Goal: Information Seeking & Learning: Learn about a topic

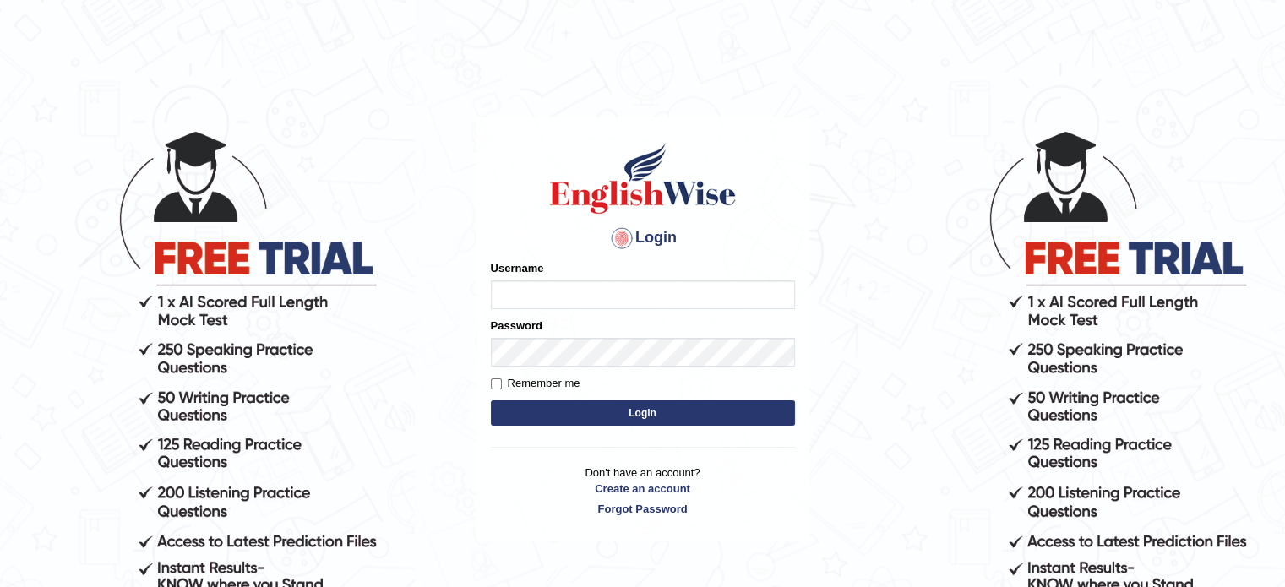
type input "[PERSON_NAME]"
drag, startPoint x: 0, startPoint y: 0, endPoint x: 557, endPoint y: 416, distance: 695.8
click at [557, 416] on button "Login" at bounding box center [643, 412] width 304 height 25
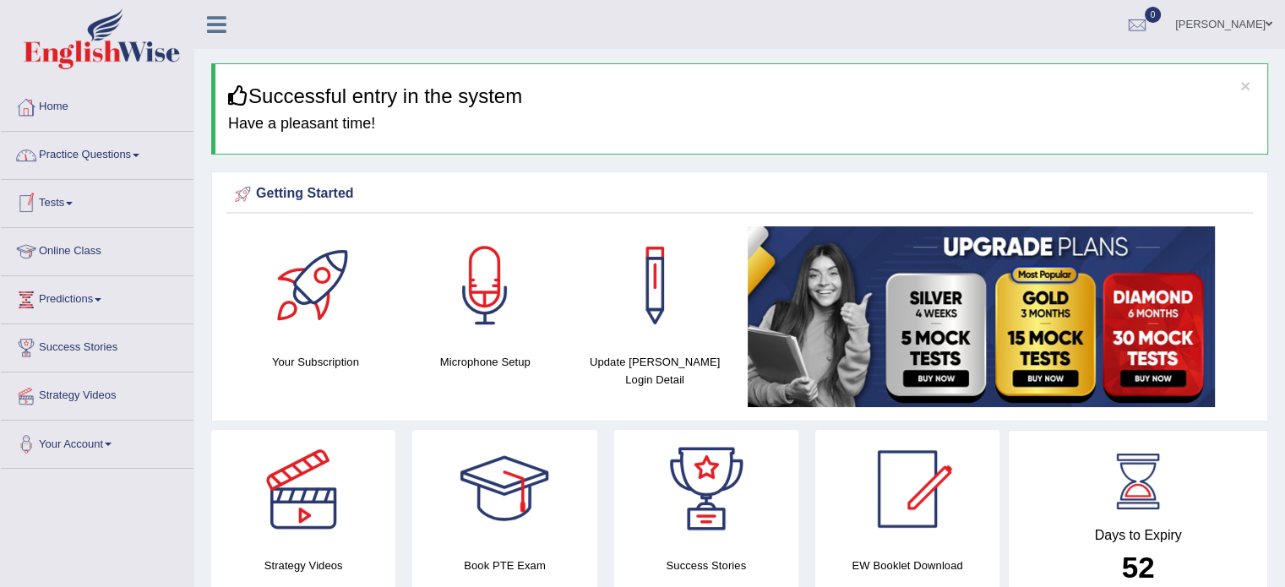
click at [137, 152] on link "Practice Questions" at bounding box center [97, 153] width 193 height 42
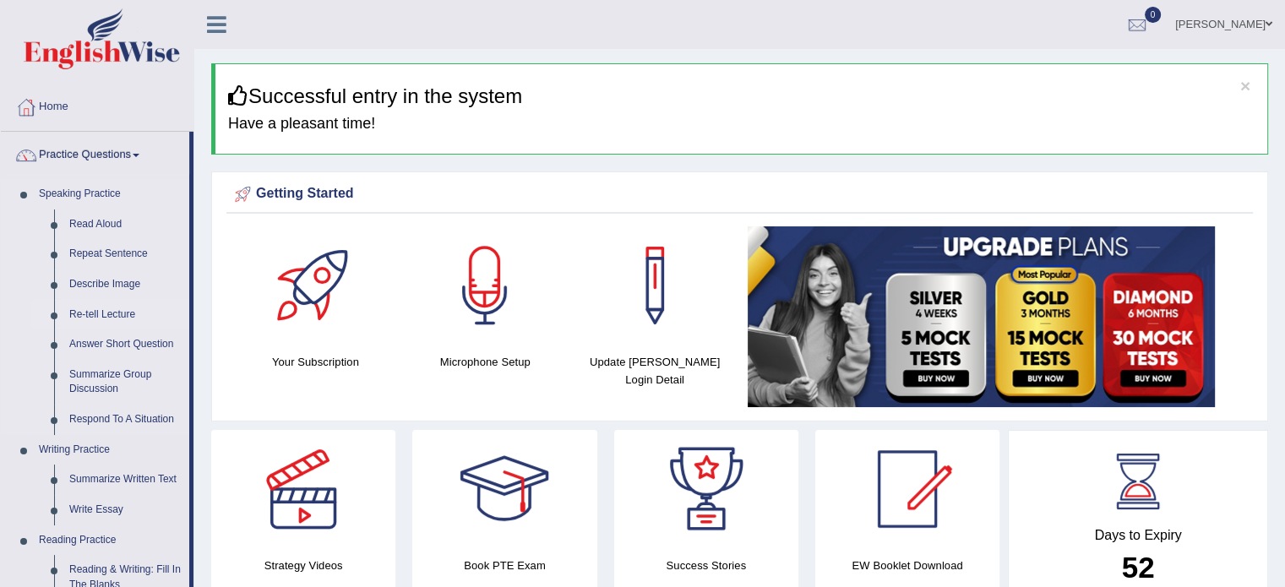
click at [94, 318] on link "Re-tell Lecture" at bounding box center [126, 315] width 128 height 30
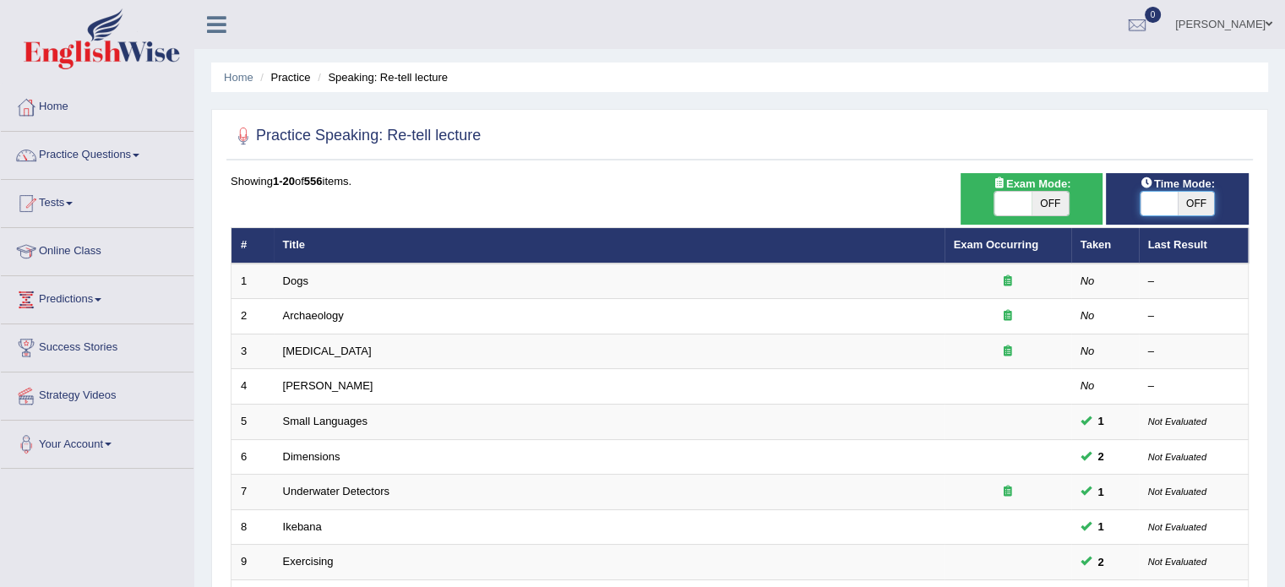
click at [1169, 198] on span at bounding box center [1158, 204] width 37 height 24
checkbox input "true"
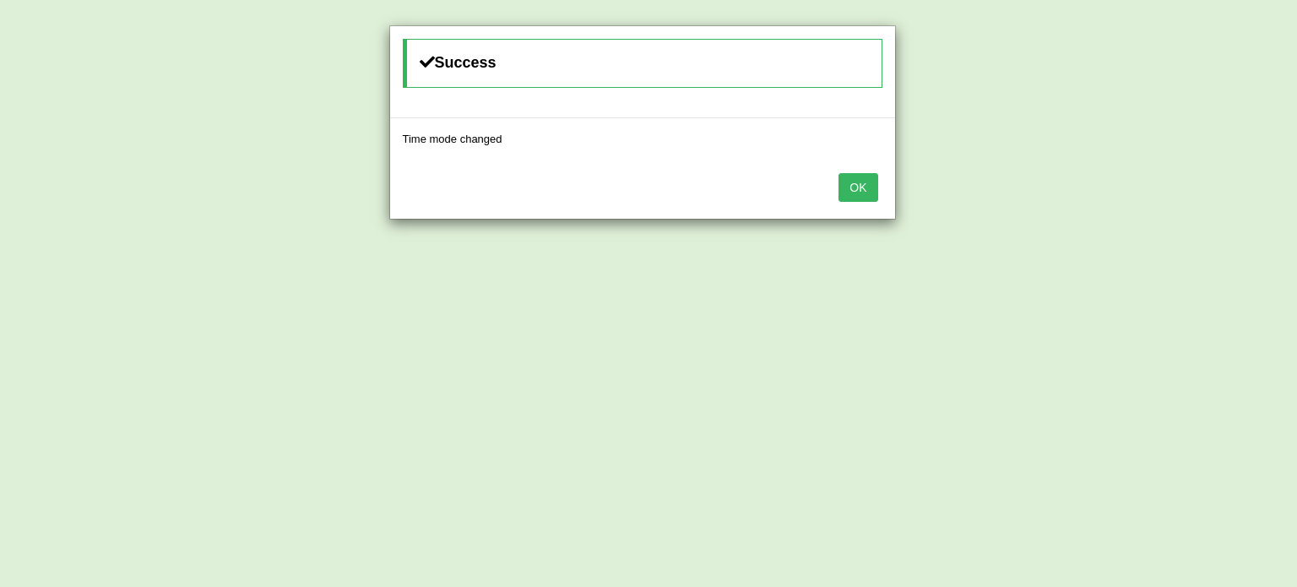
click at [868, 179] on button "OK" at bounding box center [858, 187] width 39 height 29
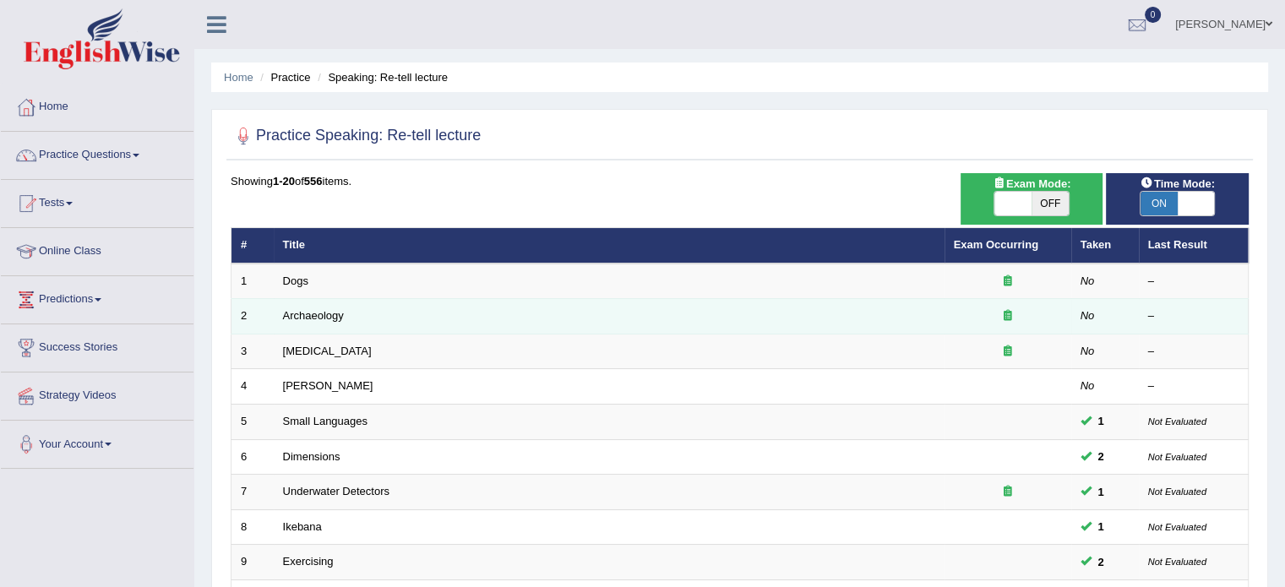
click at [802, 305] on td "Archaeology" at bounding box center [609, 316] width 671 height 35
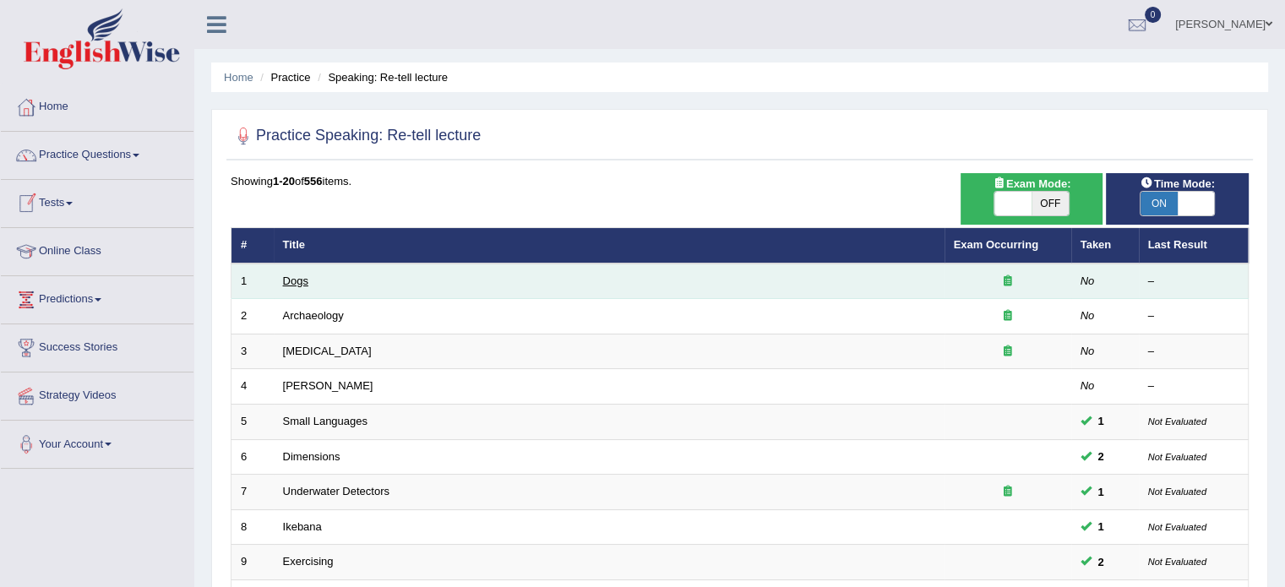
click at [299, 277] on link "Dogs" at bounding box center [295, 281] width 25 height 13
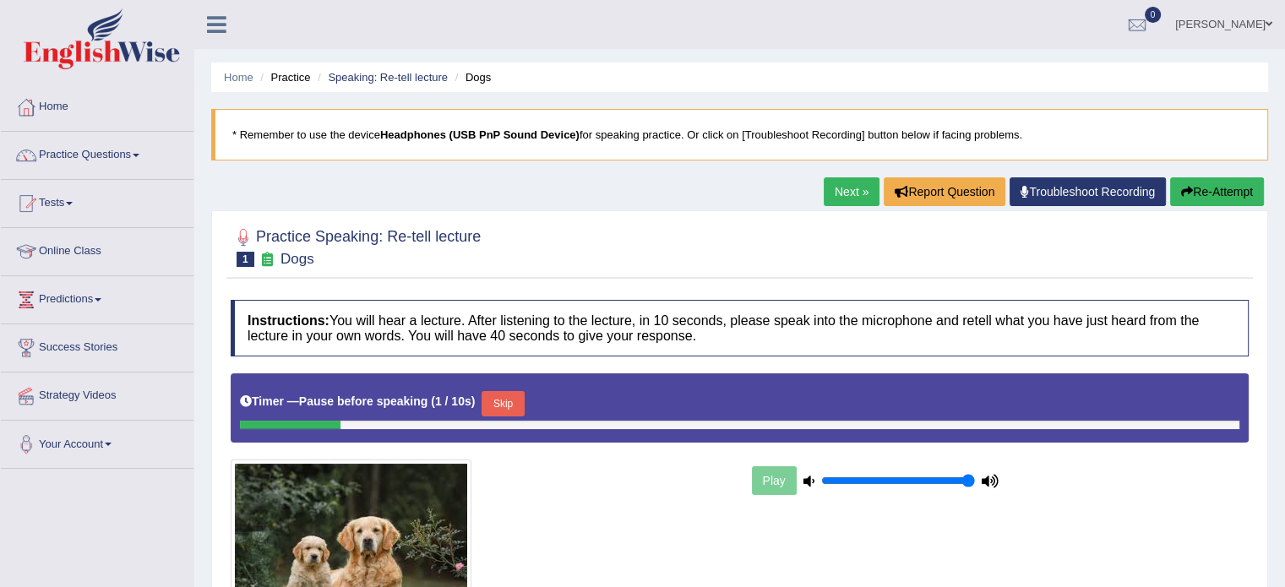
click at [1210, 192] on button "Re-Attempt" at bounding box center [1217, 191] width 94 height 29
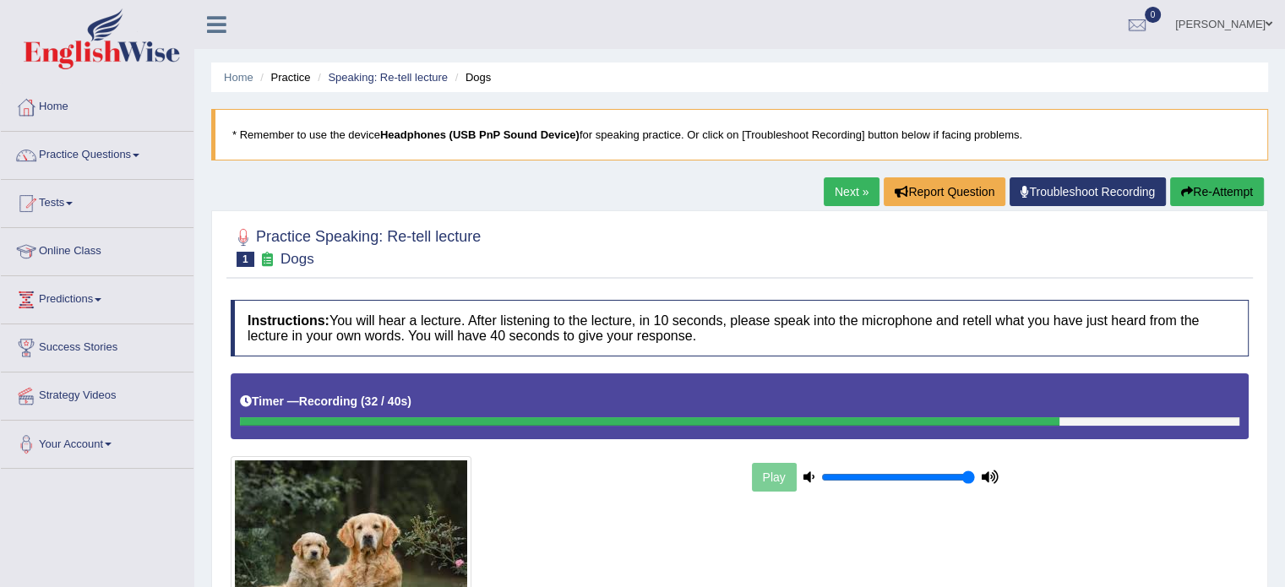
scroll to position [300, 0]
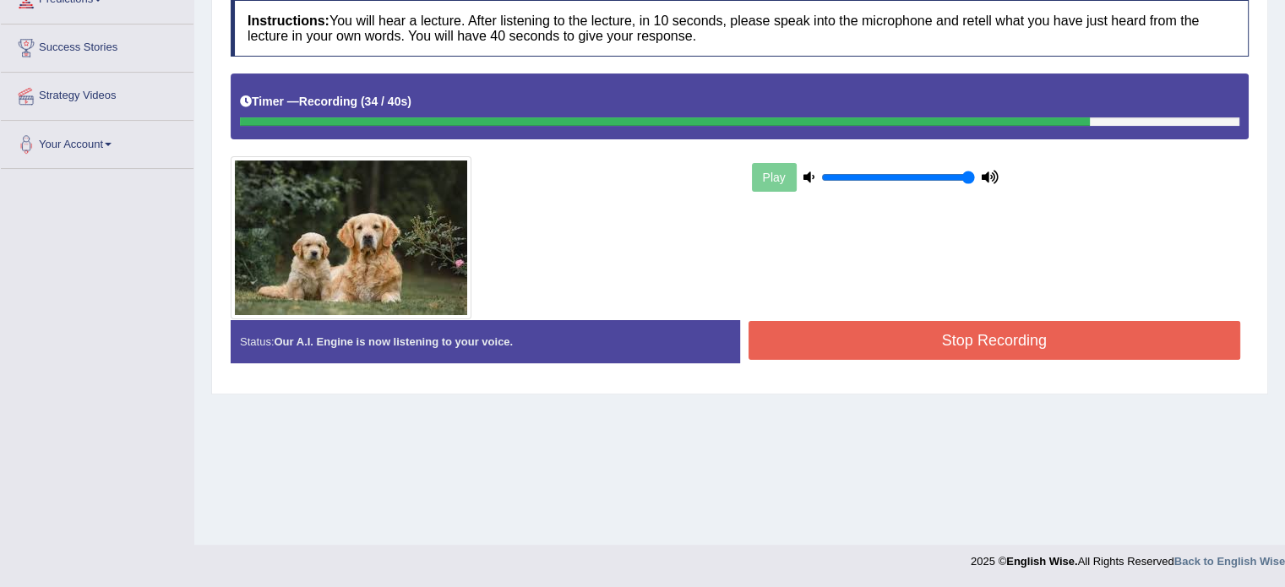
click at [811, 340] on button "Stop Recording" at bounding box center [994, 340] width 492 height 39
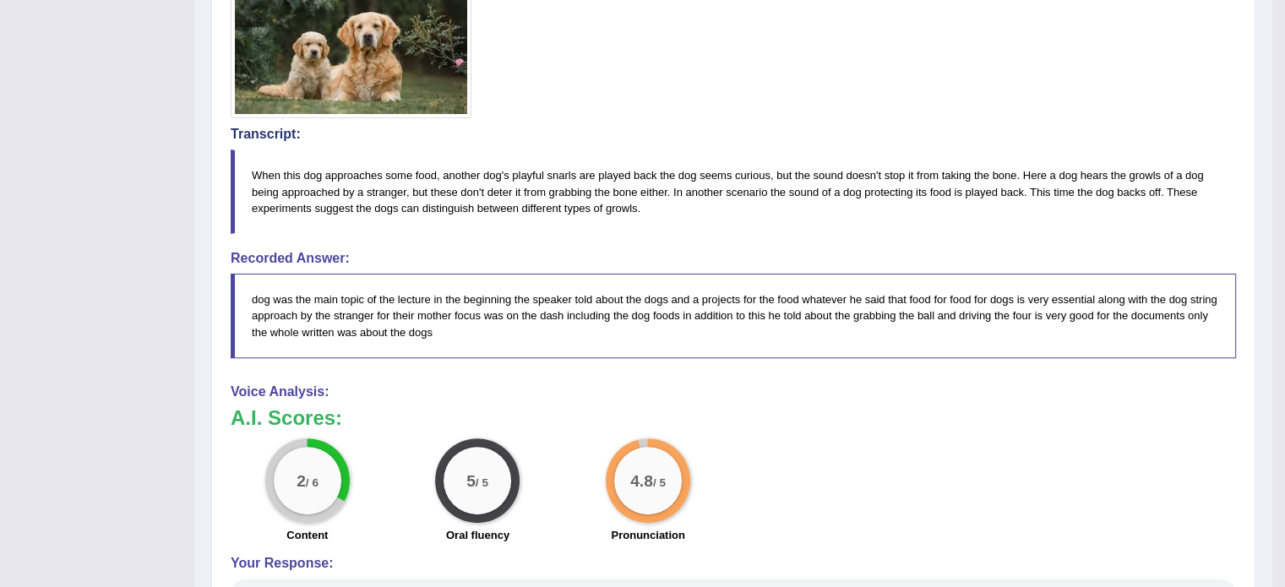
scroll to position [0, 0]
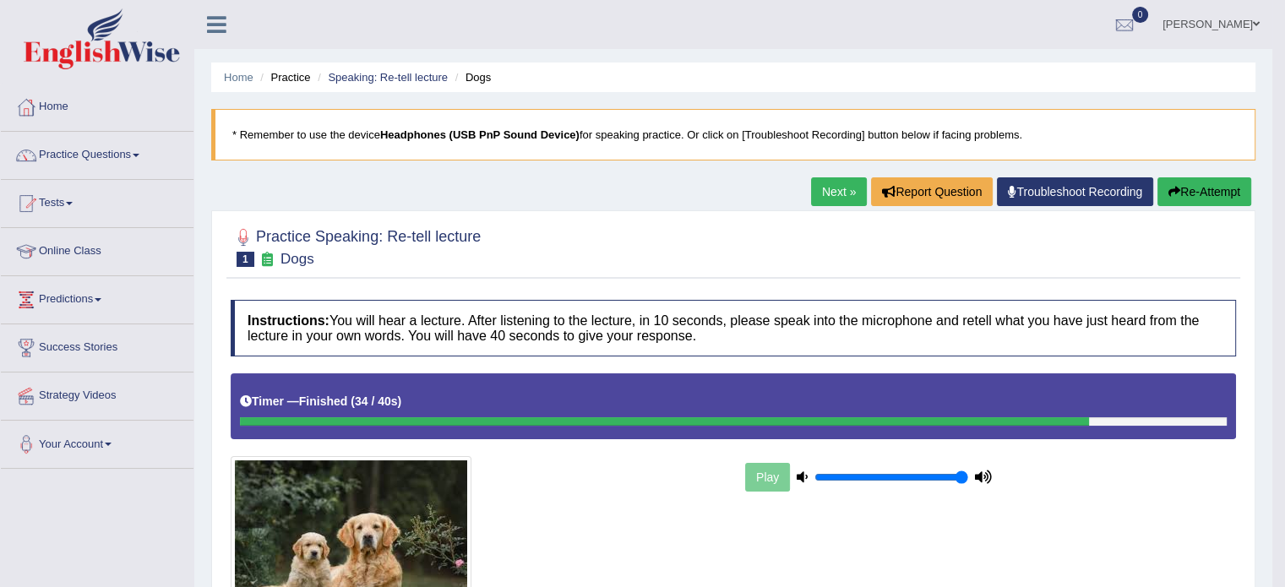
click at [1213, 184] on button "Re-Attempt" at bounding box center [1204, 191] width 94 height 29
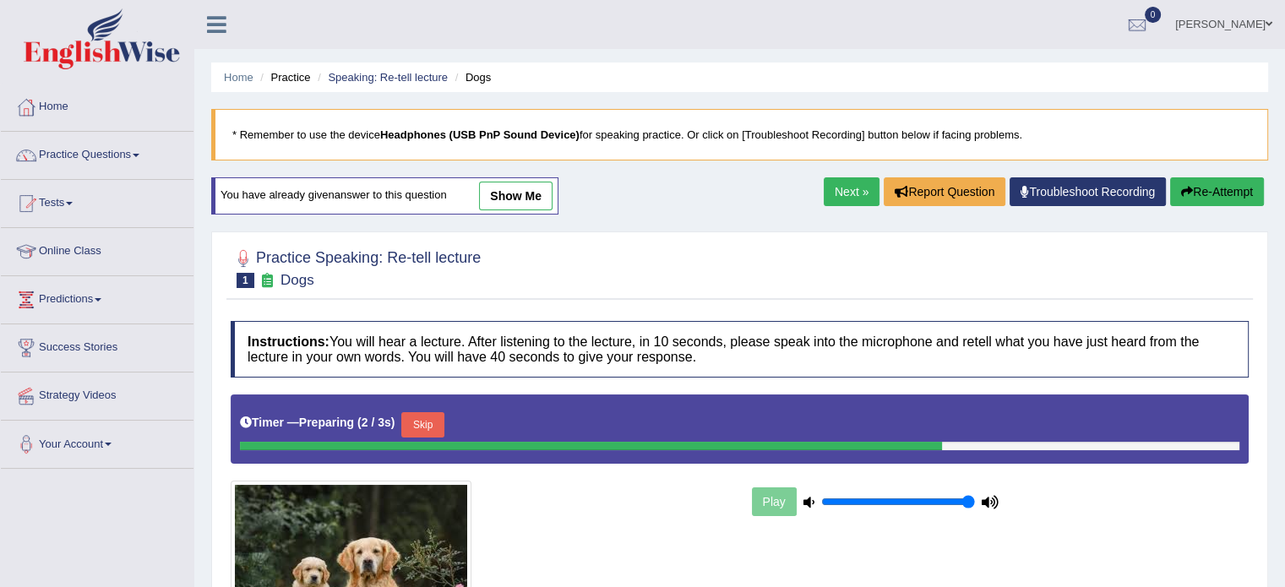
click at [429, 420] on button "Skip" at bounding box center [422, 424] width 42 height 25
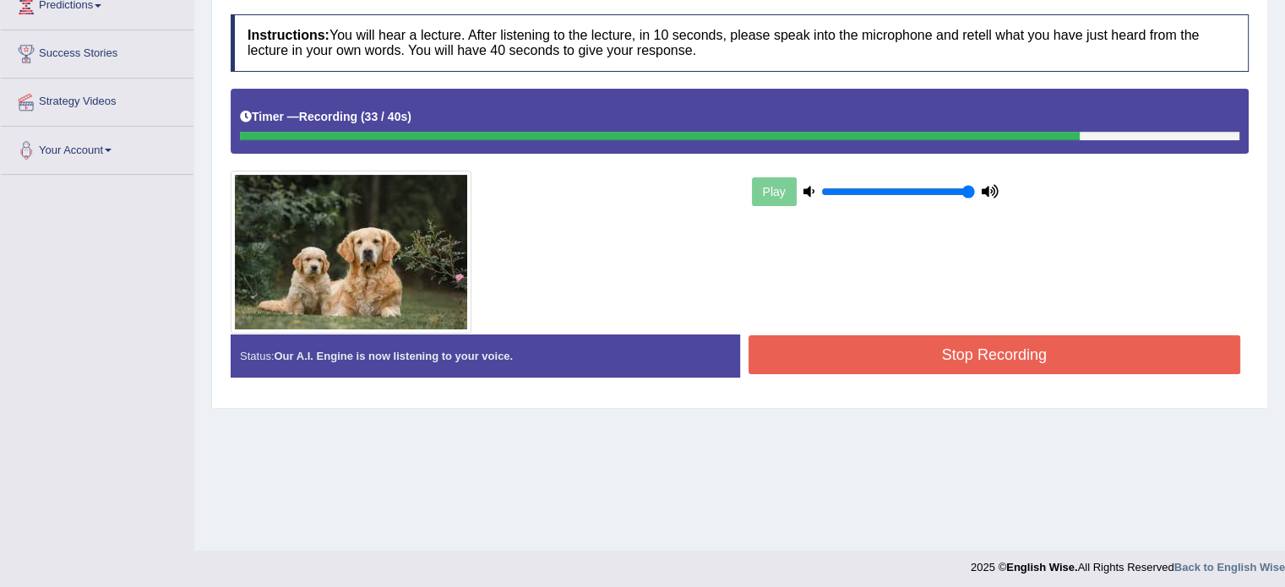
scroll to position [300, 0]
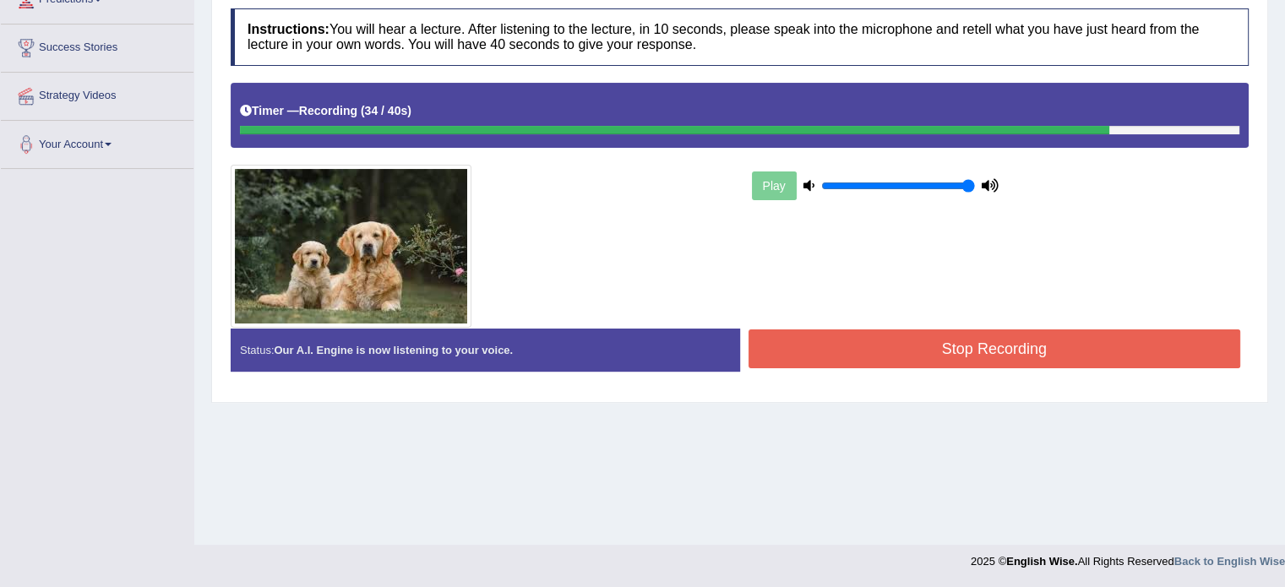
click at [929, 352] on button "Stop Recording" at bounding box center [994, 348] width 492 height 39
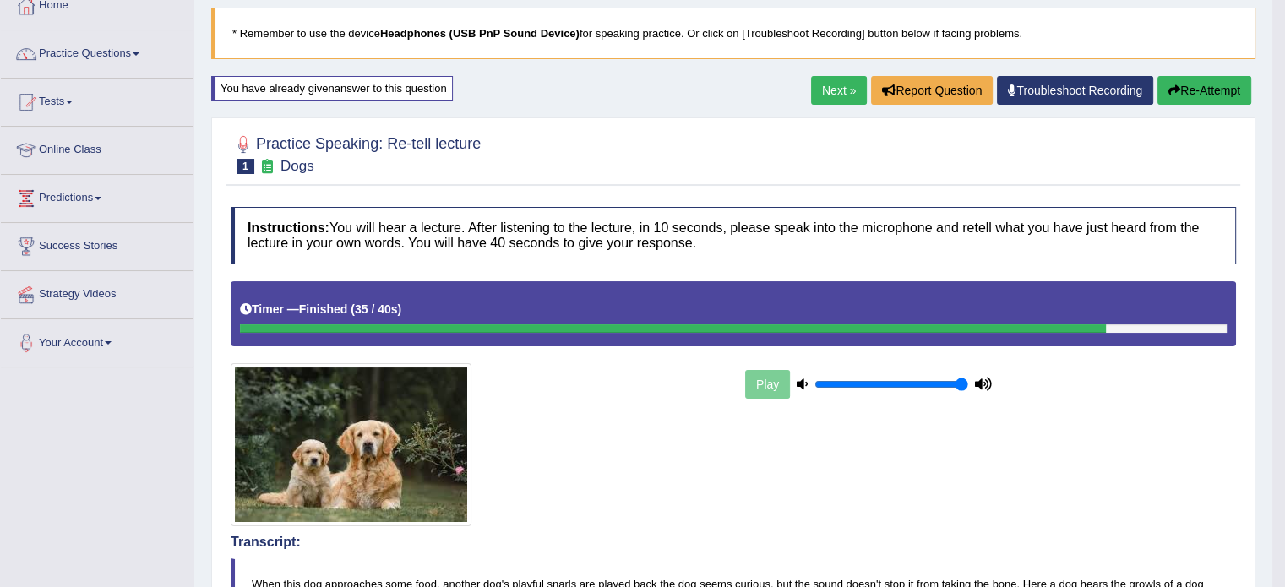
scroll to position [0, 0]
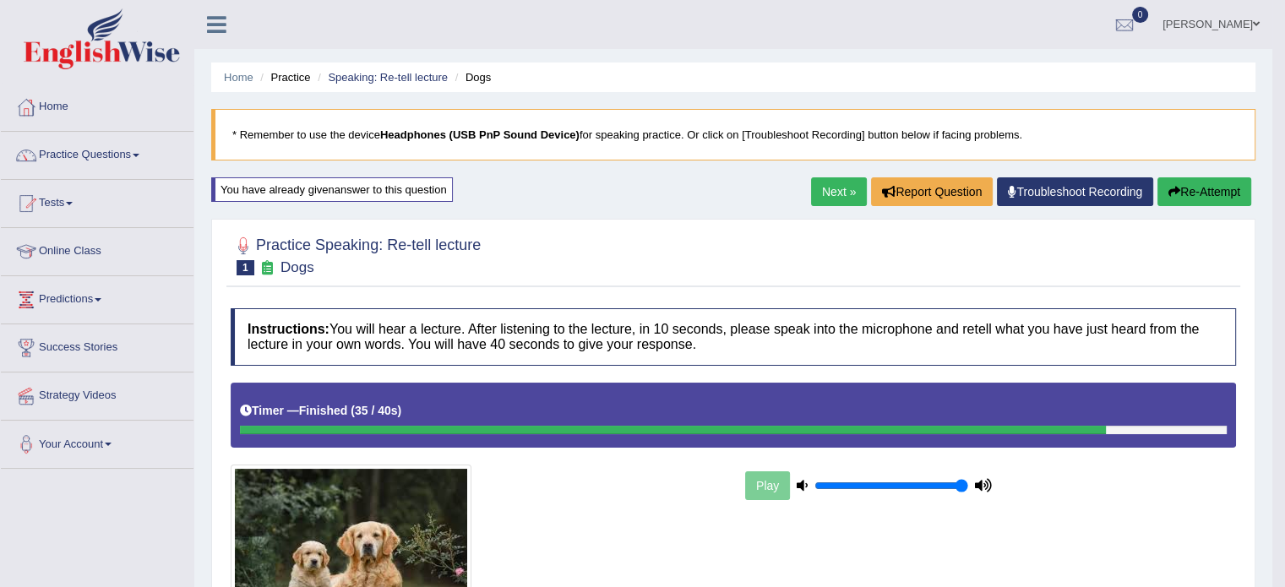
click at [823, 182] on link "Next »" at bounding box center [839, 191] width 56 height 29
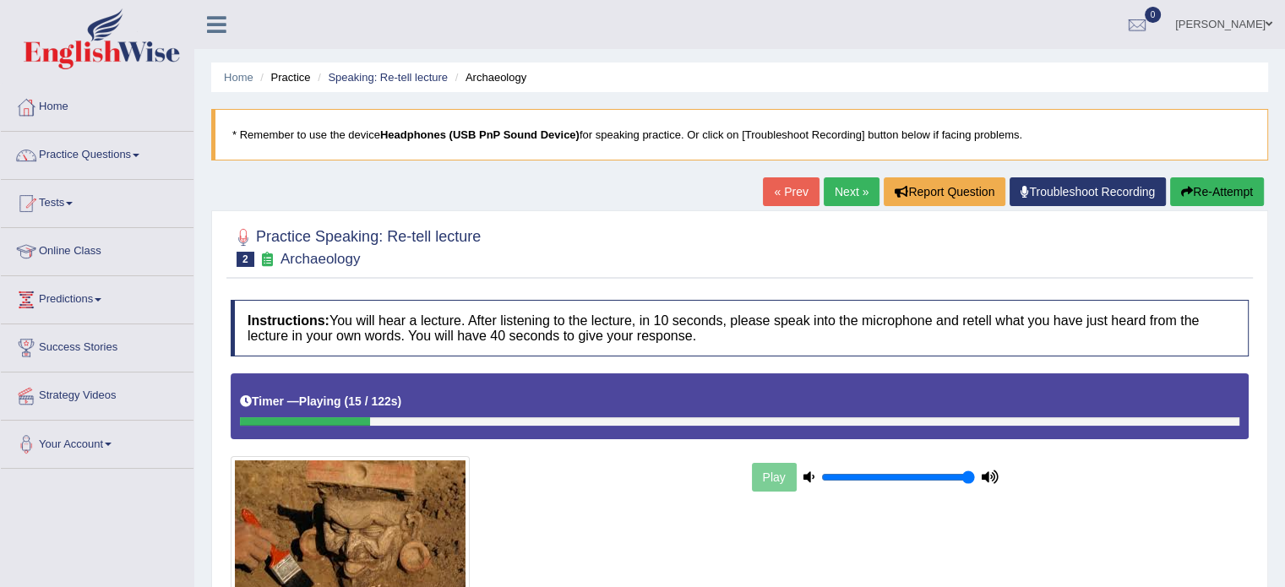
click at [1211, 193] on button "Re-Attempt" at bounding box center [1217, 191] width 94 height 29
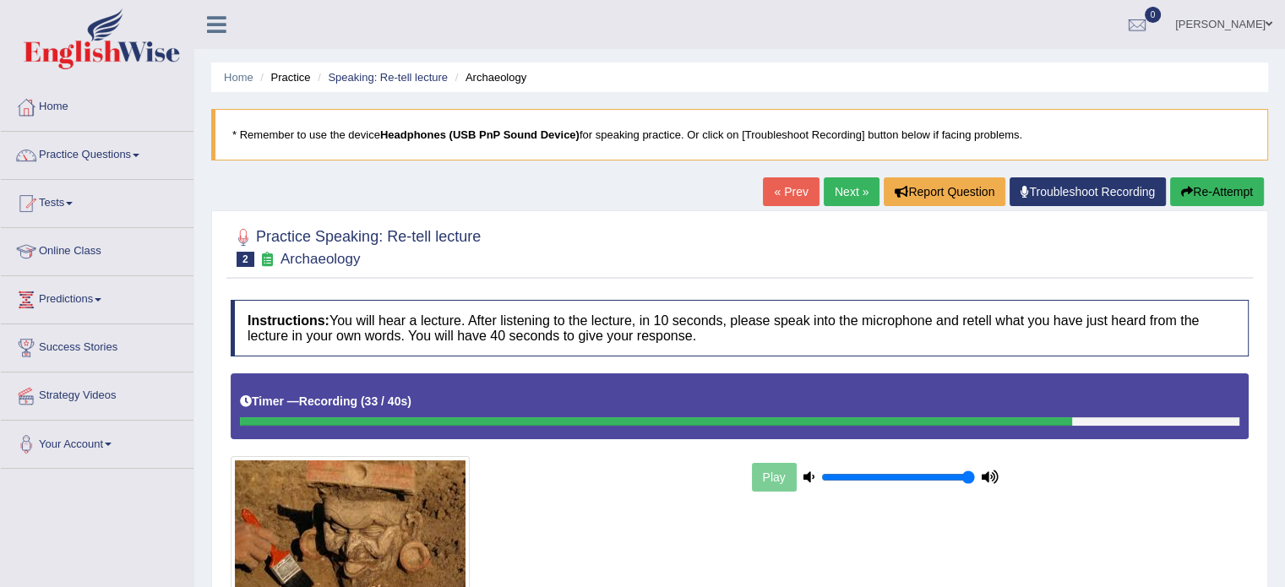
scroll to position [300, 0]
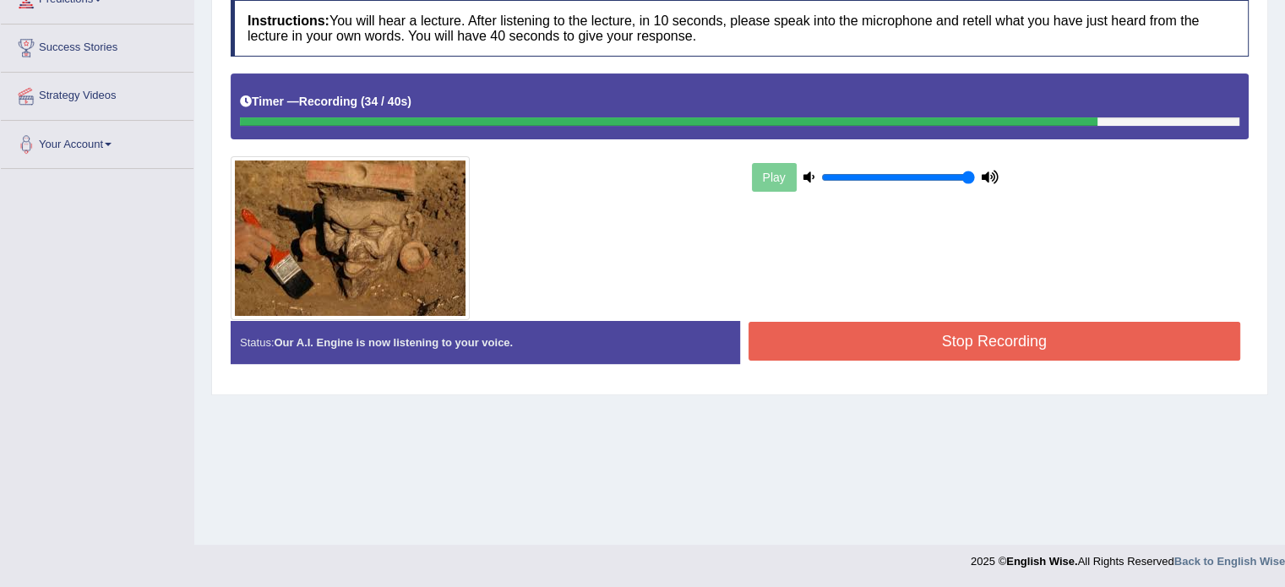
click at [1049, 344] on button "Stop Recording" at bounding box center [994, 341] width 492 height 39
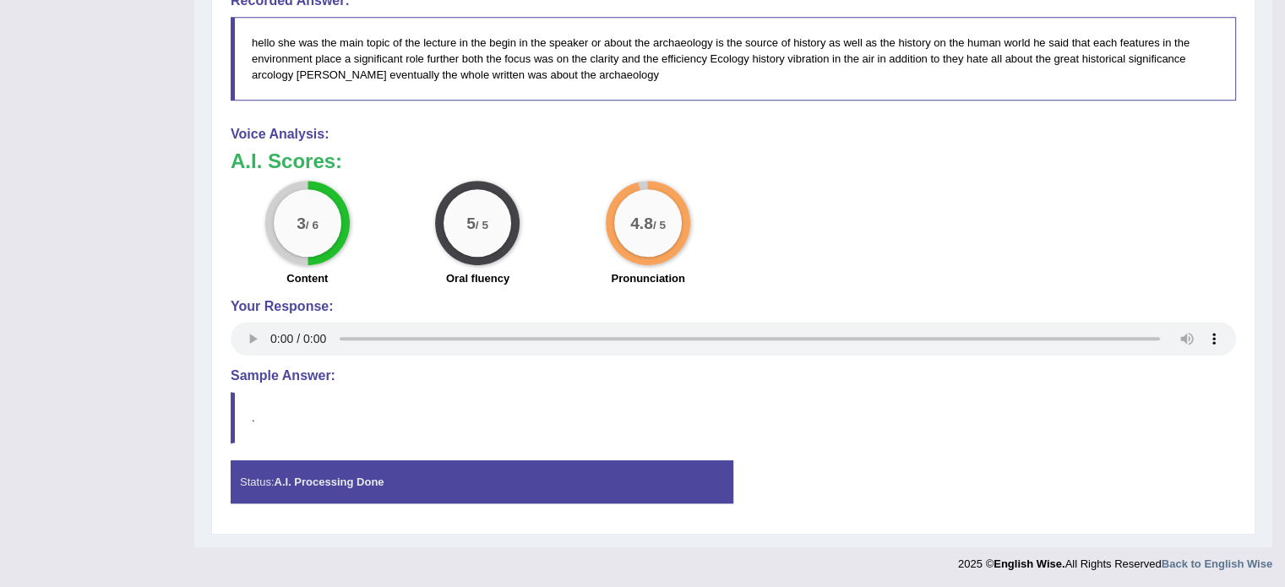
scroll to position [0, 0]
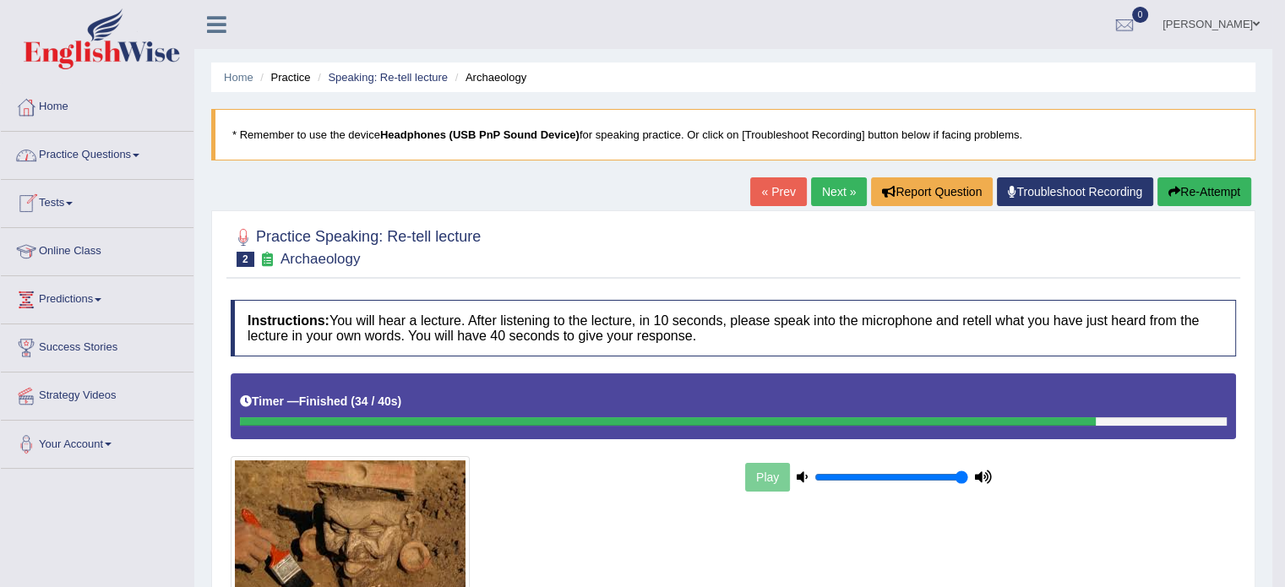
click at [133, 154] on link "Practice Questions" at bounding box center [97, 153] width 193 height 42
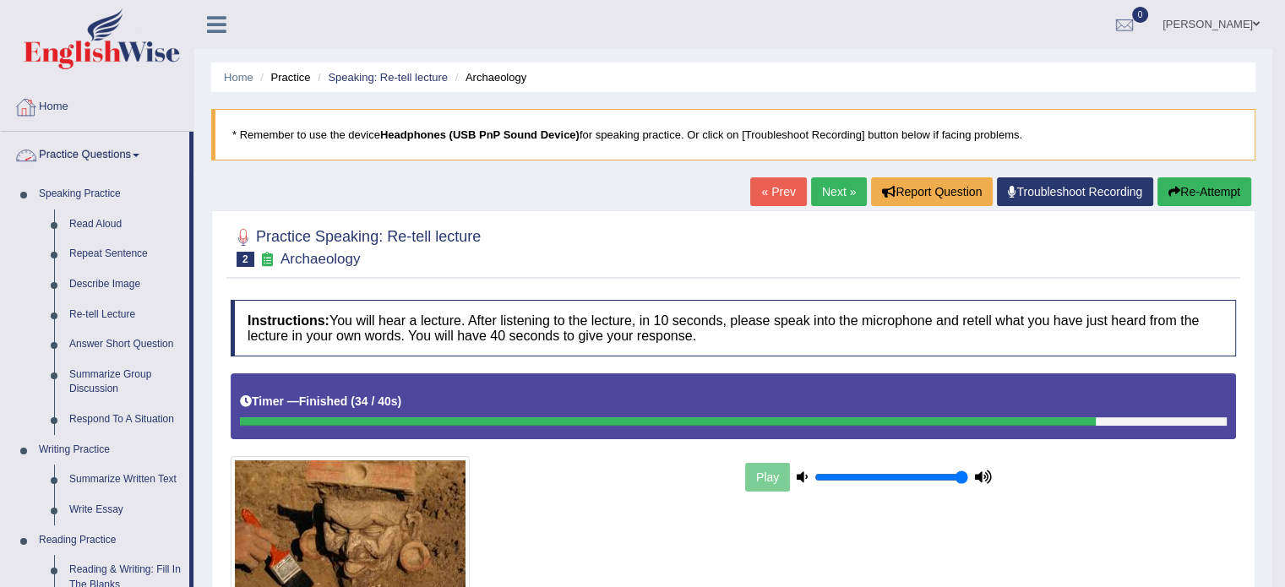
click at [139, 154] on span at bounding box center [136, 155] width 7 height 3
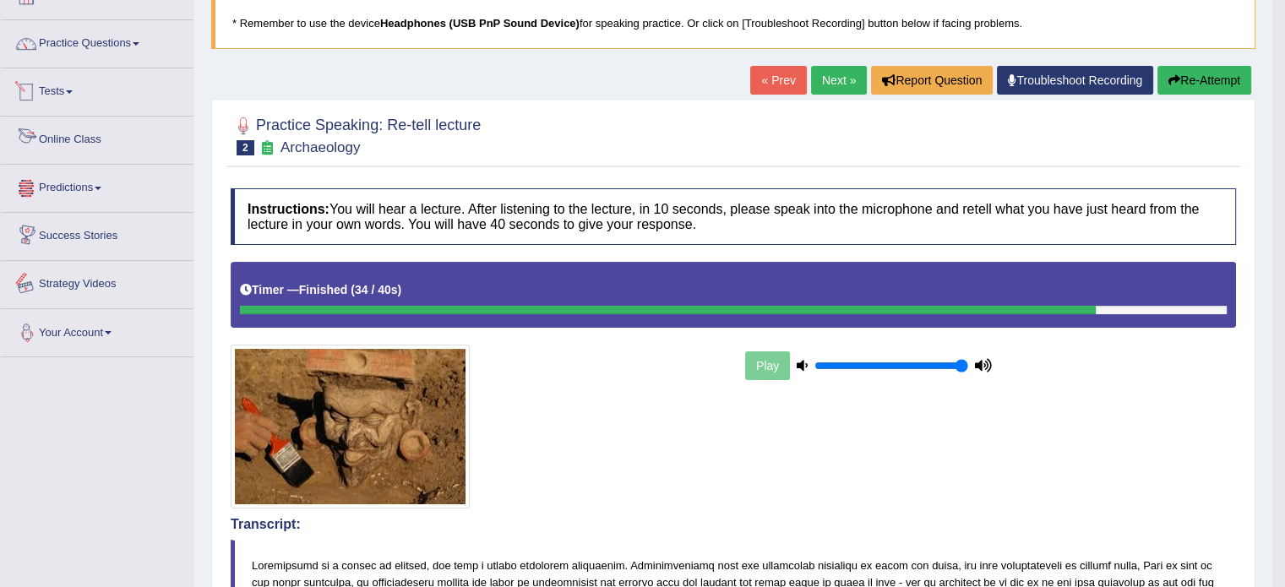
scroll to position [125, 0]
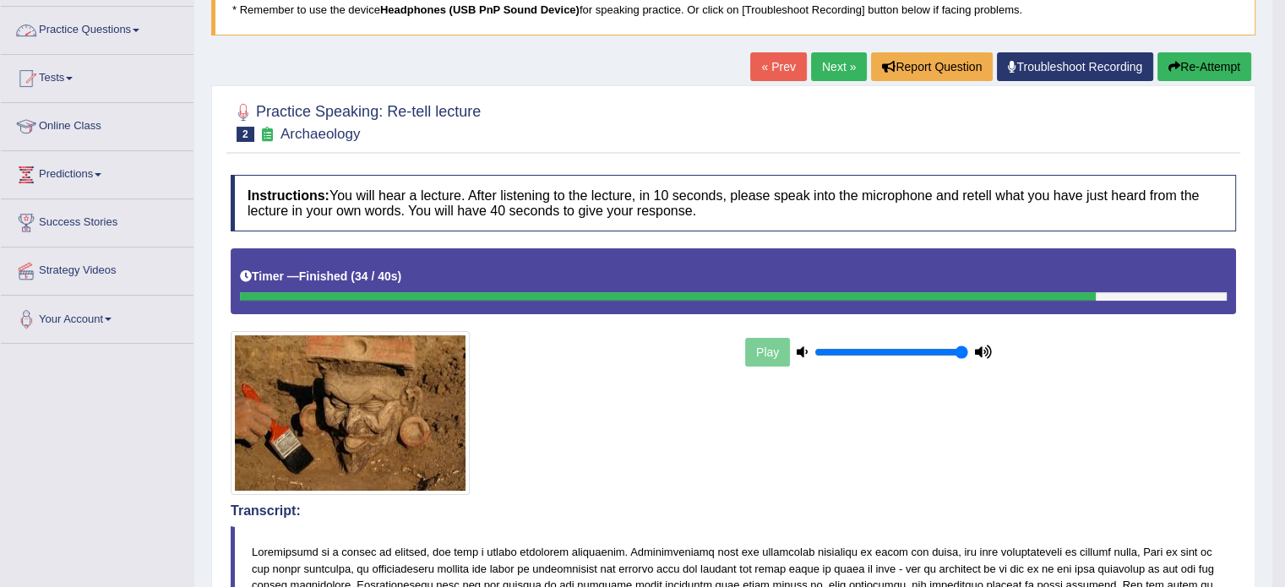
click at [69, 75] on link "Tests" at bounding box center [97, 76] width 193 height 42
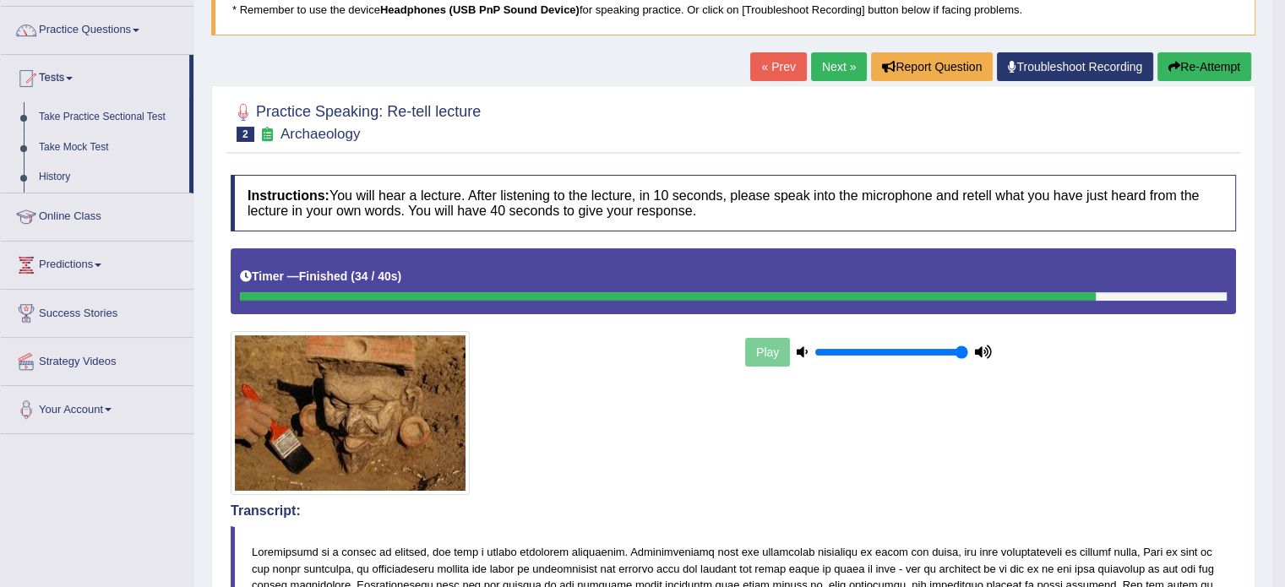
click at [95, 141] on link "Take Mock Test" at bounding box center [110, 148] width 158 height 30
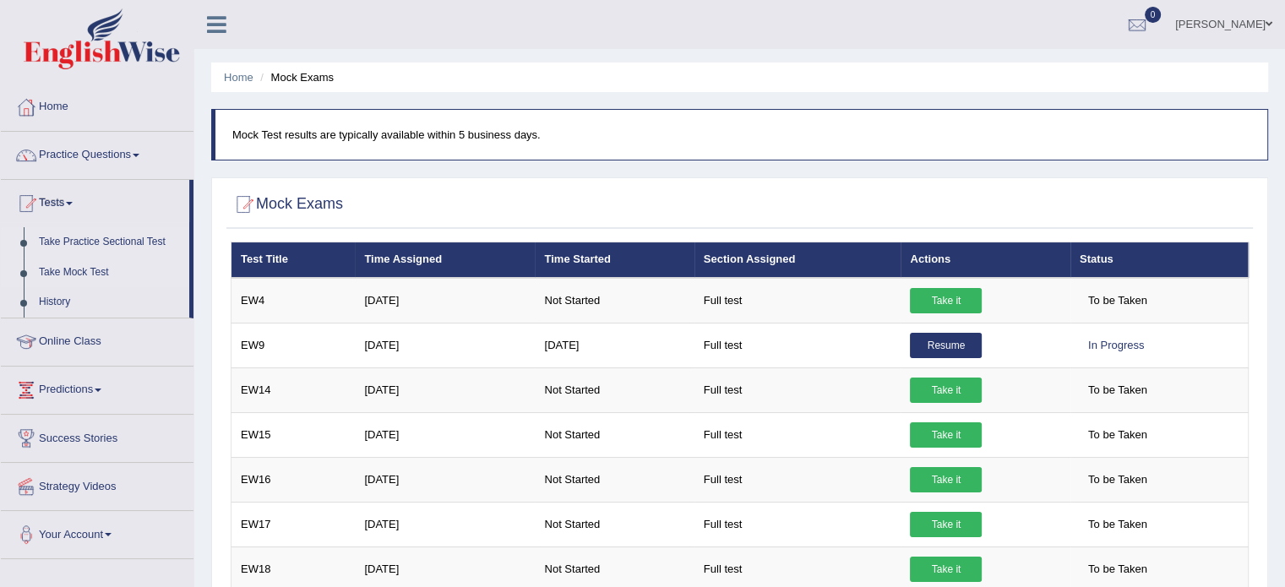
click at [100, 248] on link "Take Practice Sectional Test" at bounding box center [110, 242] width 158 height 30
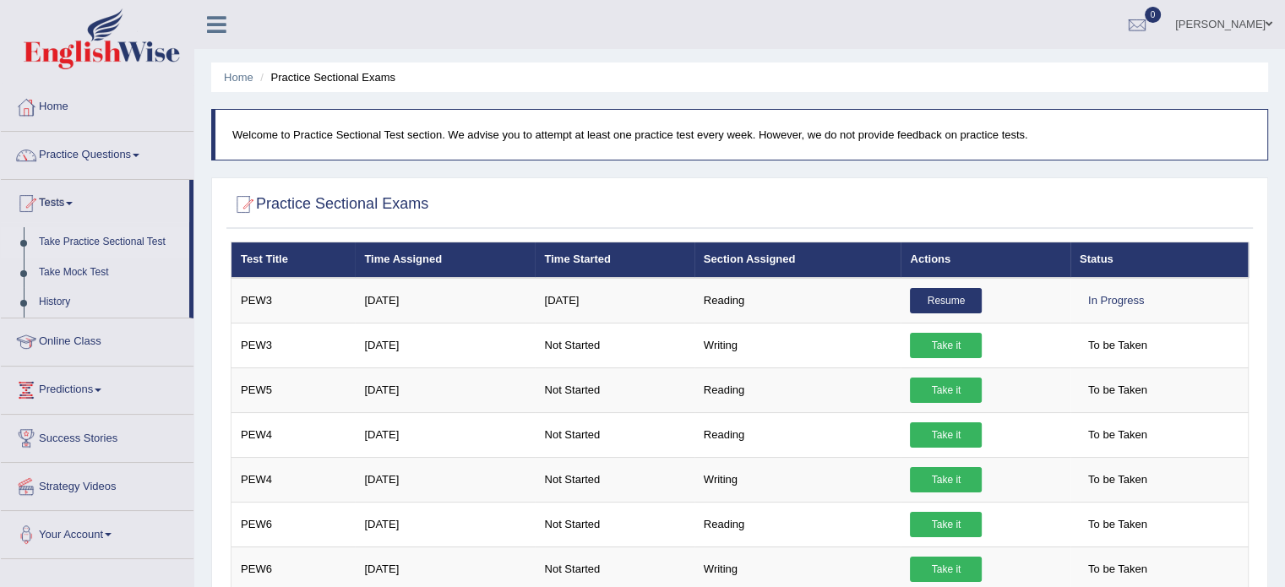
click at [130, 241] on link "Take Practice Sectional Test" at bounding box center [110, 242] width 158 height 30
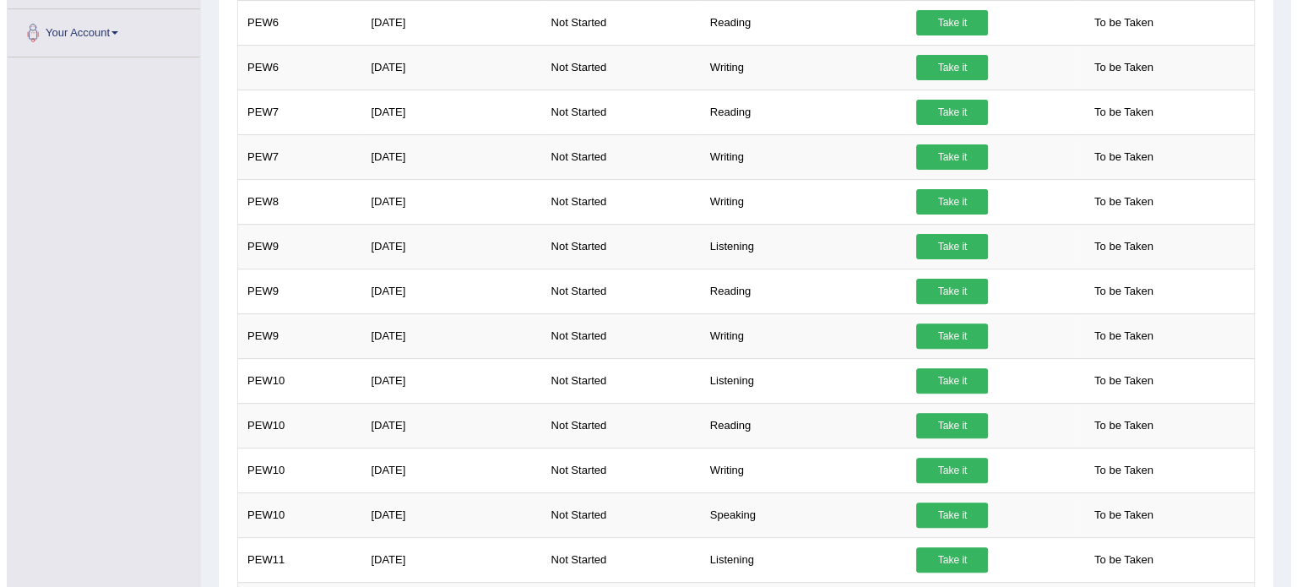
scroll to position [668, 0]
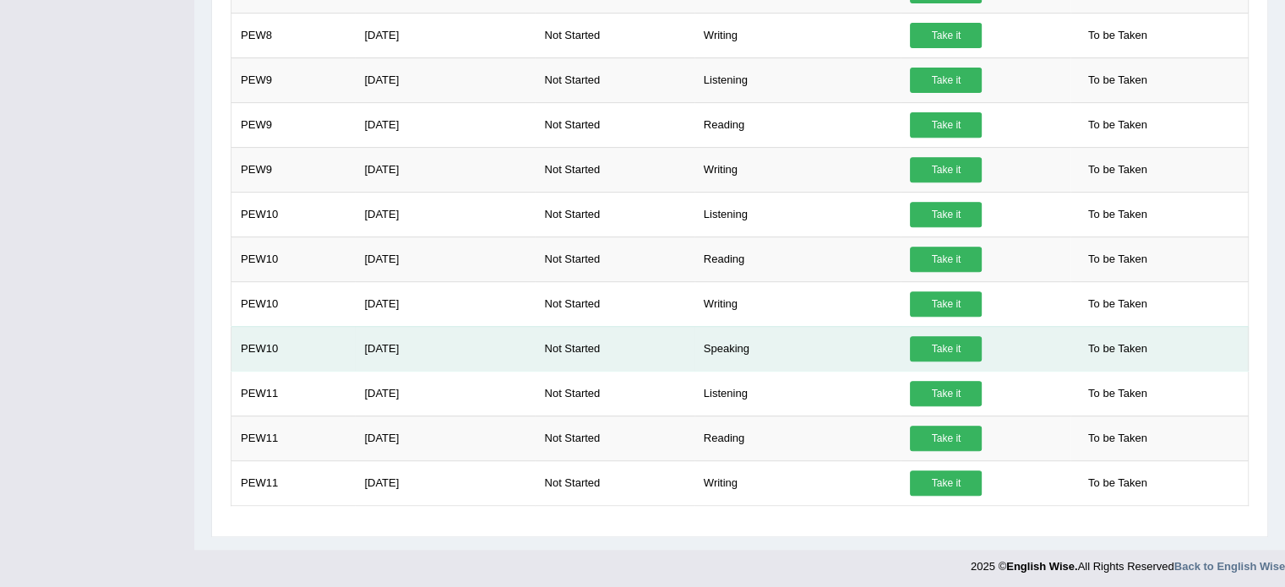
click at [960, 345] on link "Take it" at bounding box center [946, 348] width 72 height 25
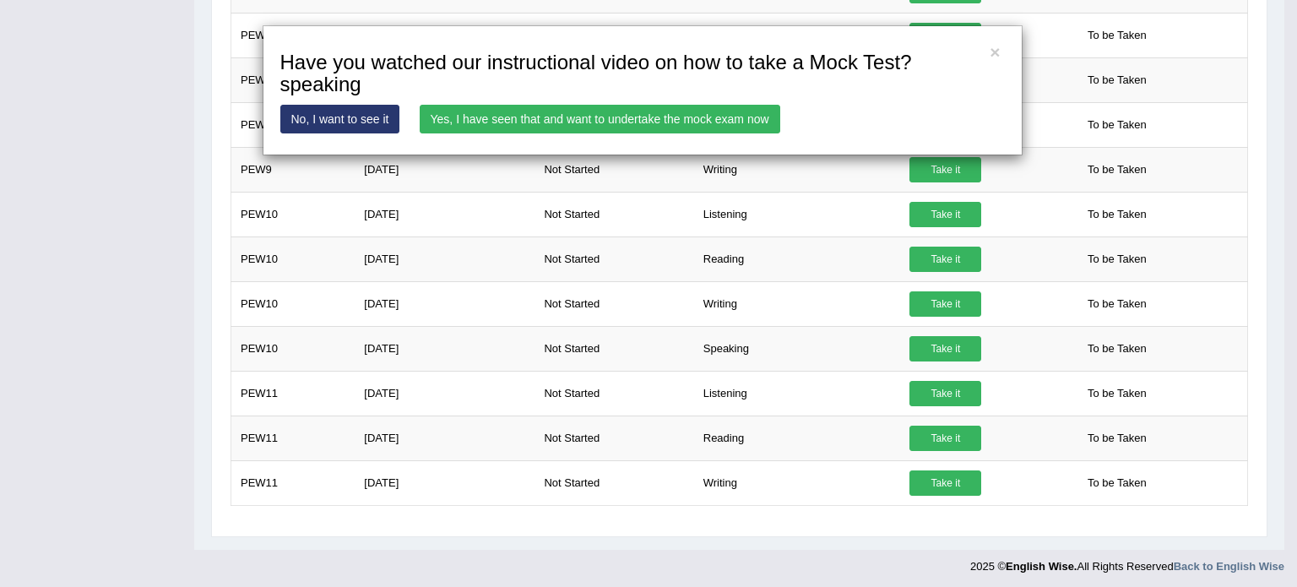
click at [481, 124] on link "Yes, I have seen that and want to undertake the mock exam now" at bounding box center [600, 119] width 361 height 29
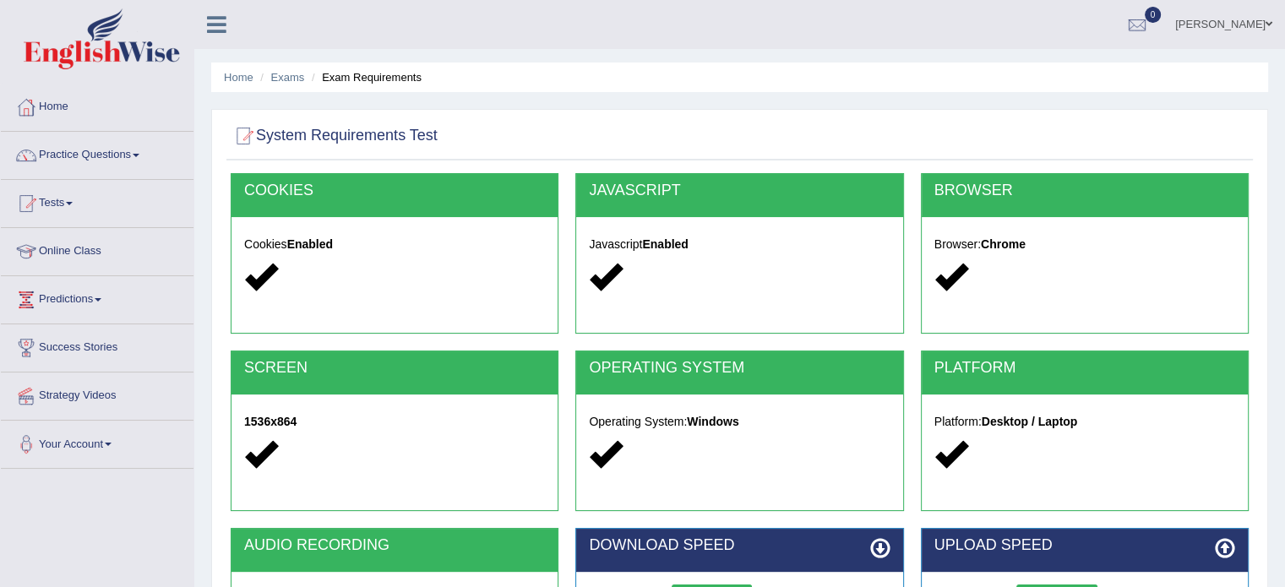
scroll to position [300, 0]
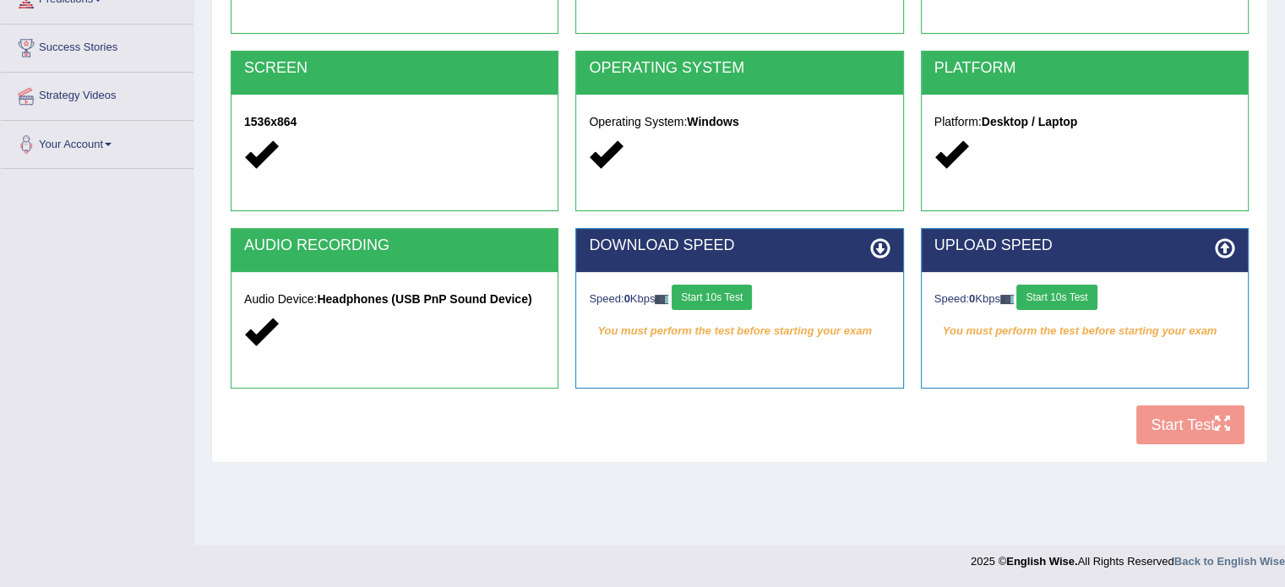
click at [740, 285] on button "Start 10s Test" at bounding box center [711, 297] width 80 height 25
click at [1074, 296] on button "Start 10s Test" at bounding box center [1056, 297] width 80 height 25
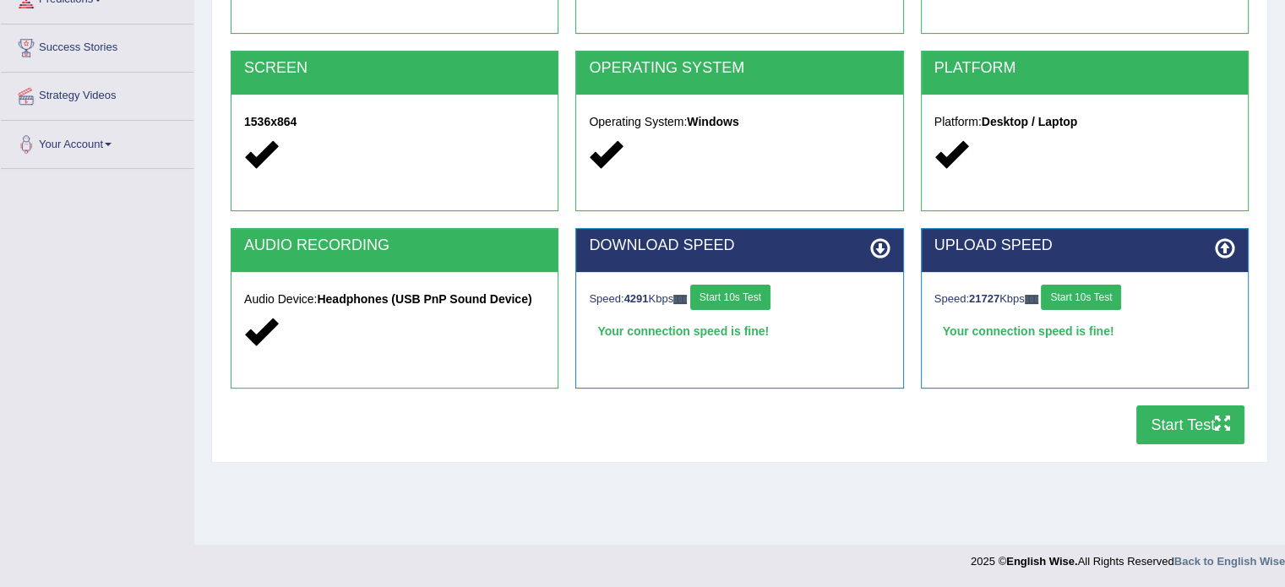
click at [1203, 416] on button "Start Test" at bounding box center [1190, 424] width 108 height 39
